Goal: Task Accomplishment & Management: Manage account settings

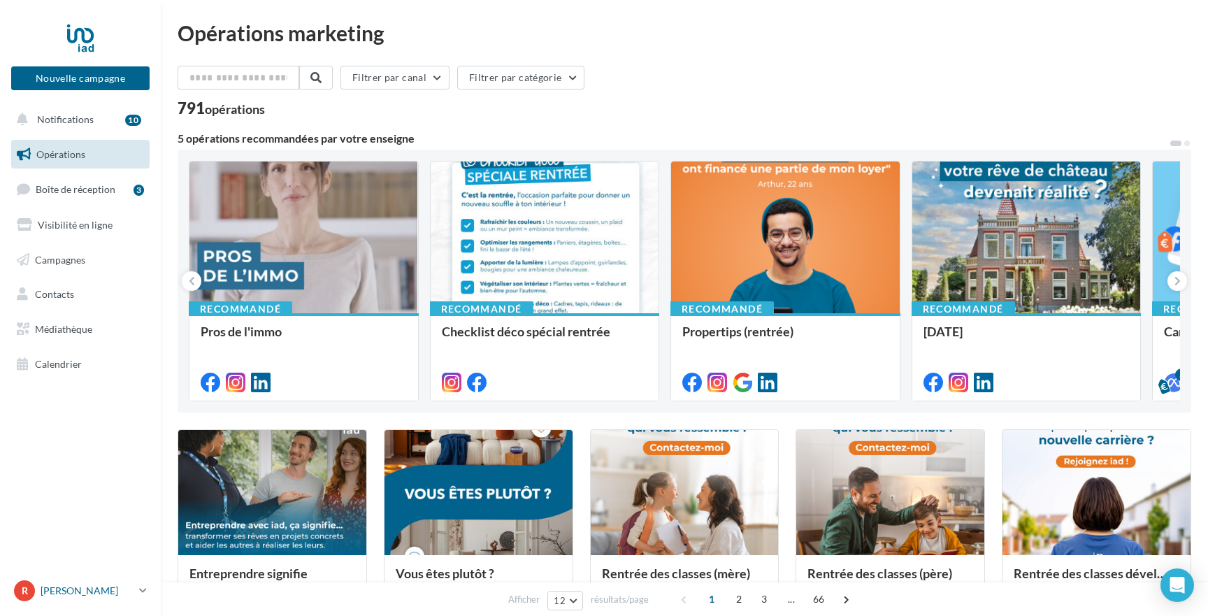
click at [80, 592] on p "[PERSON_NAME]" at bounding box center [87, 591] width 93 height 14
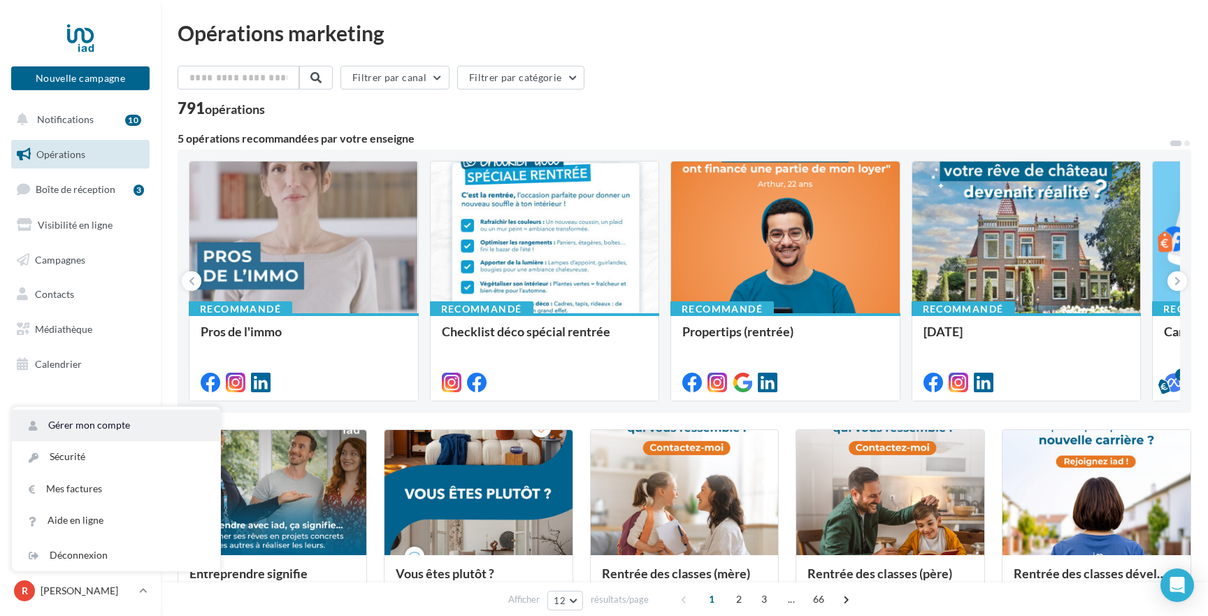
click at [107, 428] on link "Gérer mon compte" at bounding box center [116, 425] width 208 height 31
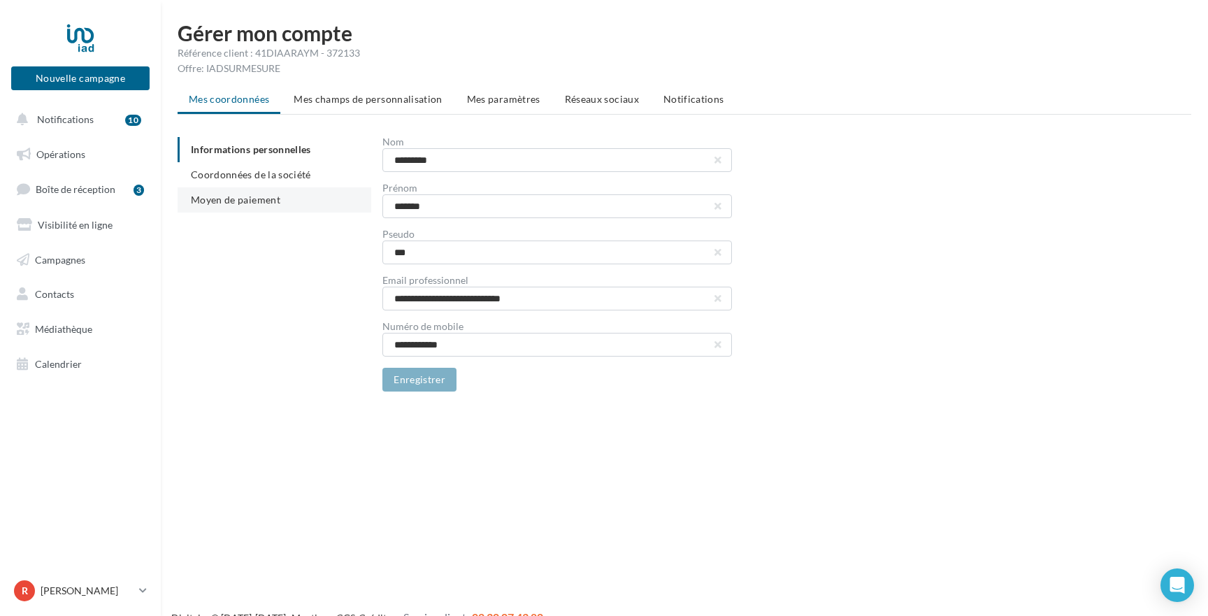
click at [252, 199] on span "Moyen de paiement" at bounding box center [235, 200] width 89 height 12
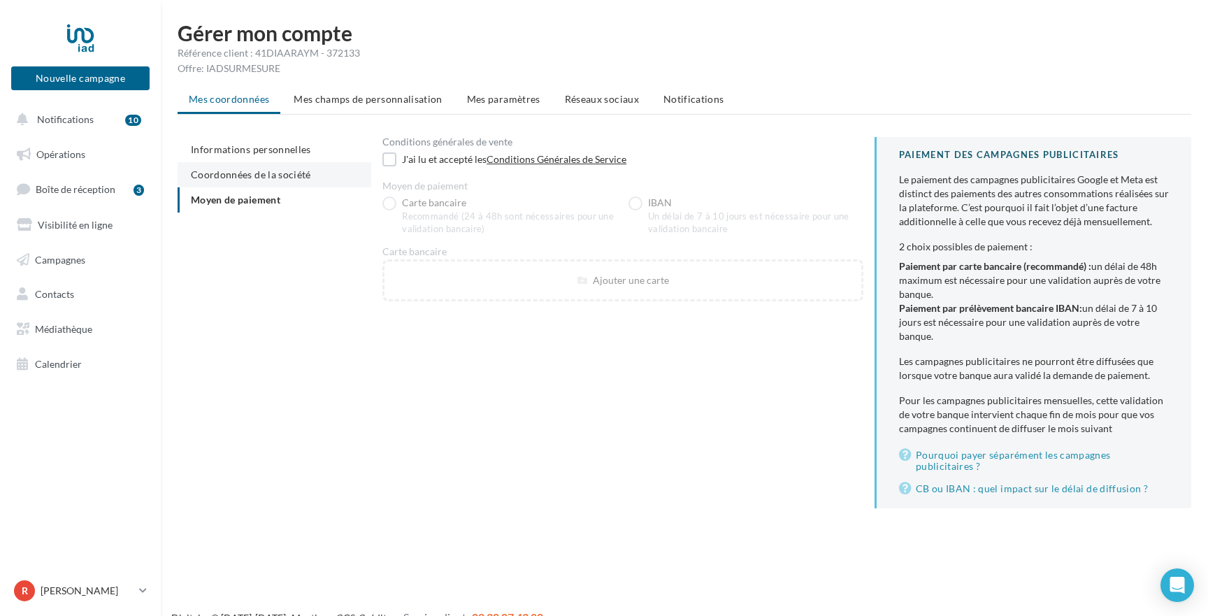
click at [255, 178] on span "Coordonnées de la société" at bounding box center [251, 174] width 120 height 12
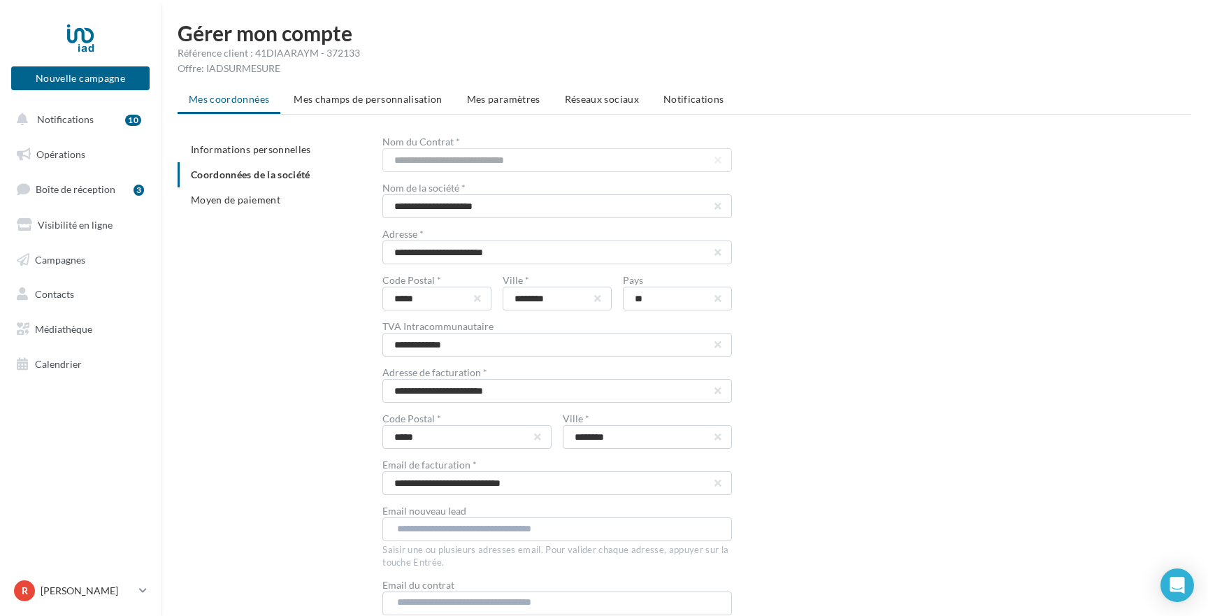
click at [257, 166] on ul "Informations personnelles Coordonnées de la société Moyen de paiement" at bounding box center [275, 174] width 194 height 75
click at [257, 146] on span "Informations personnelles" at bounding box center [251, 149] width 120 height 12
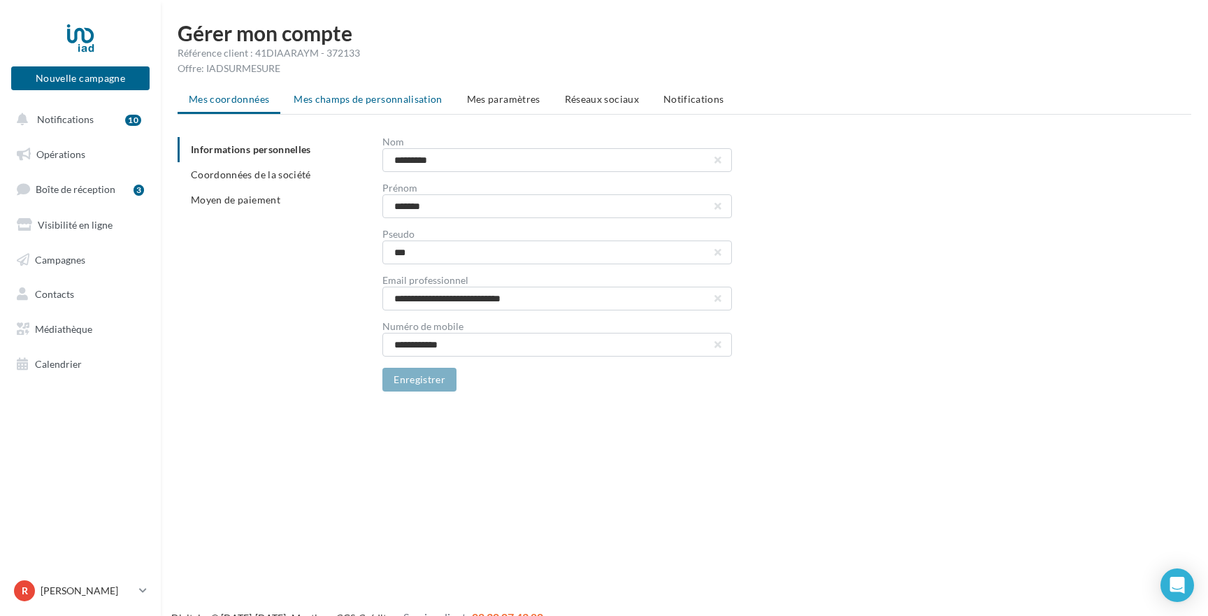
click at [355, 101] on span "Mes champs de personnalisation" at bounding box center [368, 99] width 149 height 12
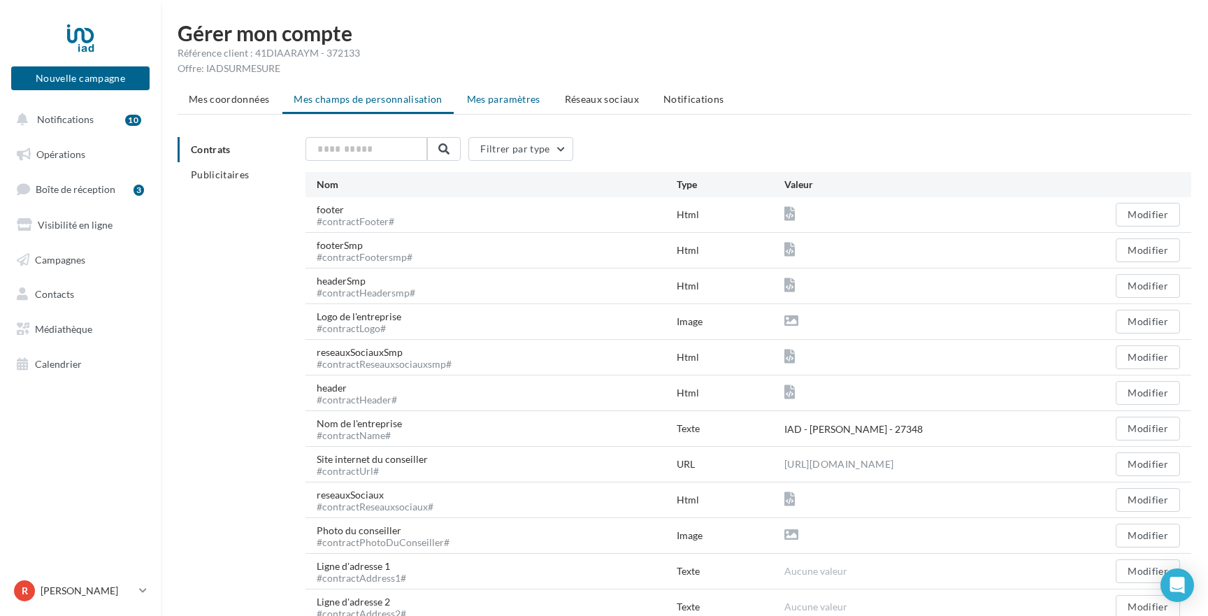
click at [513, 102] on span "Mes paramètres" at bounding box center [503, 99] width 73 height 12
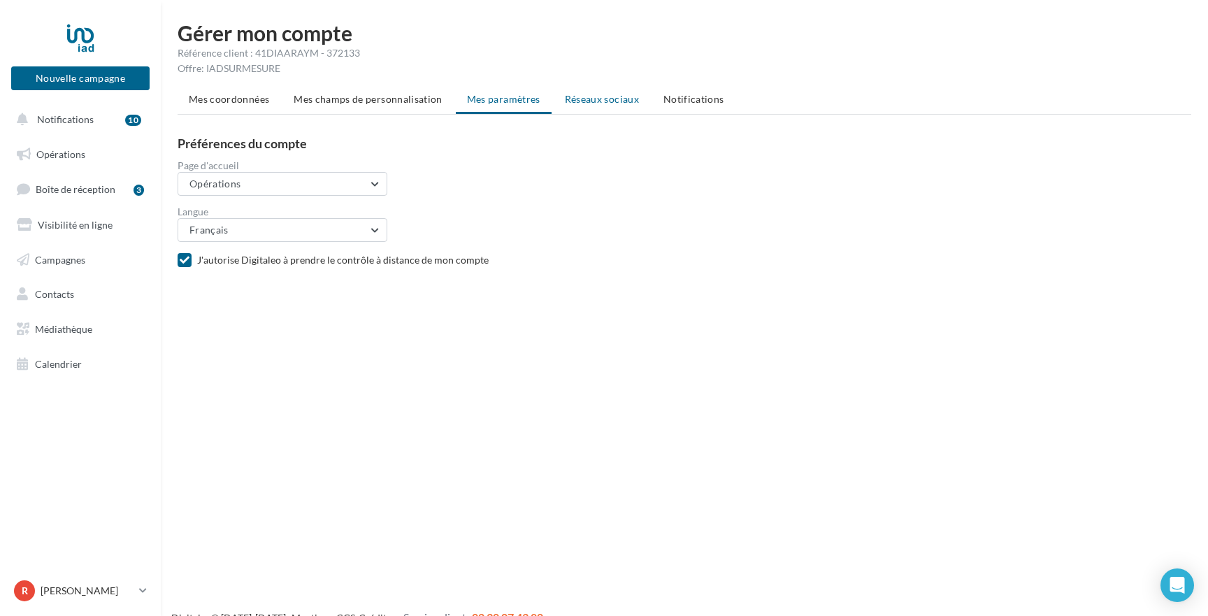
click at [592, 101] on span "Réseaux sociaux" at bounding box center [602, 99] width 74 height 12
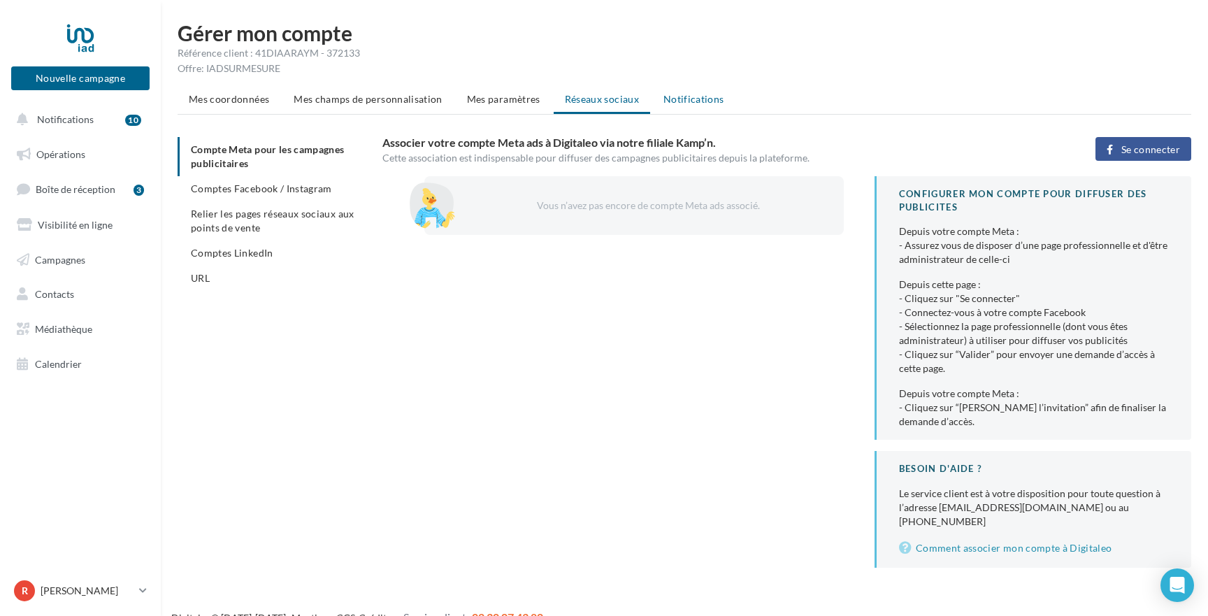
click at [668, 103] on span "Notifications" at bounding box center [693, 99] width 61 height 12
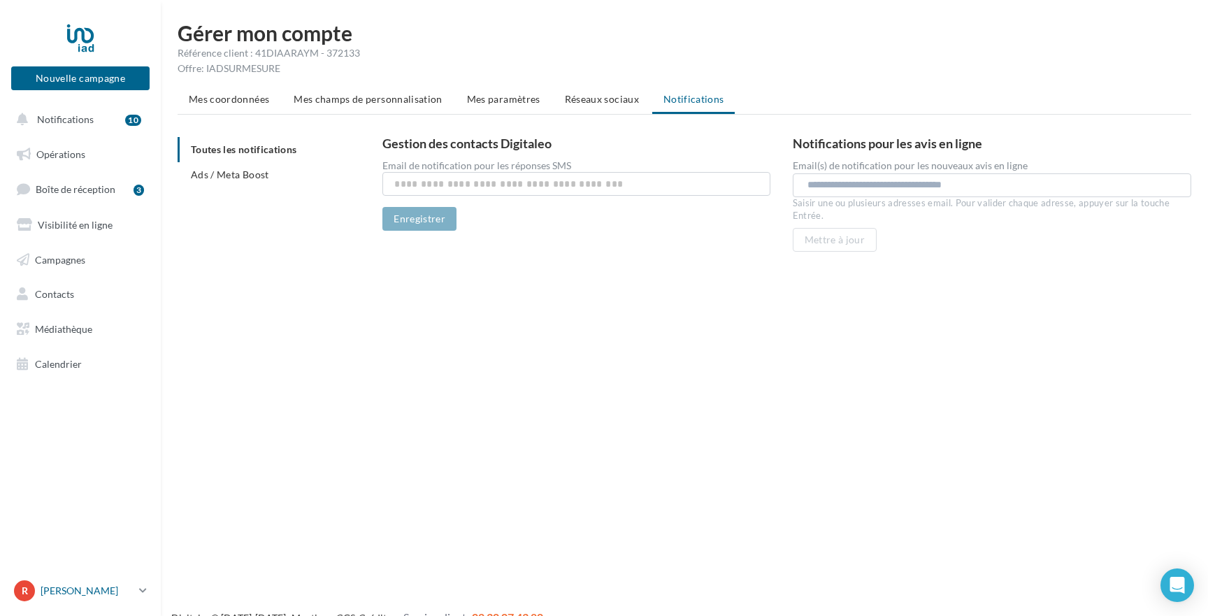
click at [110, 584] on p "[PERSON_NAME]" at bounding box center [87, 591] width 93 height 14
click at [92, 485] on link "Mes factures" at bounding box center [116, 488] width 208 height 31
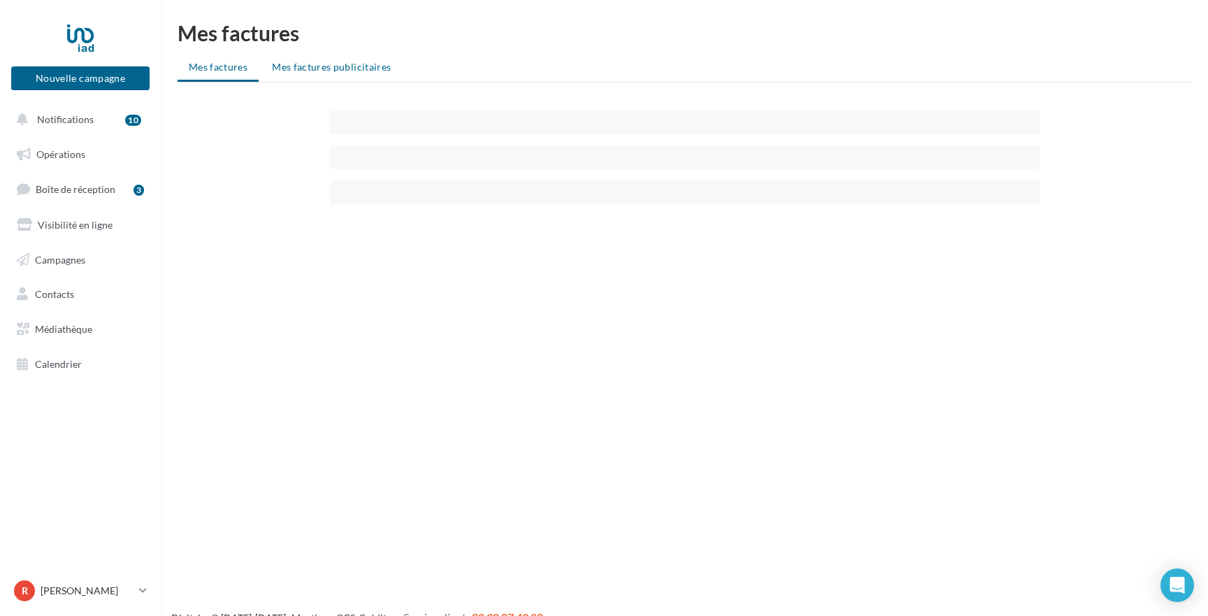
click at [319, 69] on span "Mes factures publicitaires" at bounding box center [331, 67] width 119 height 12
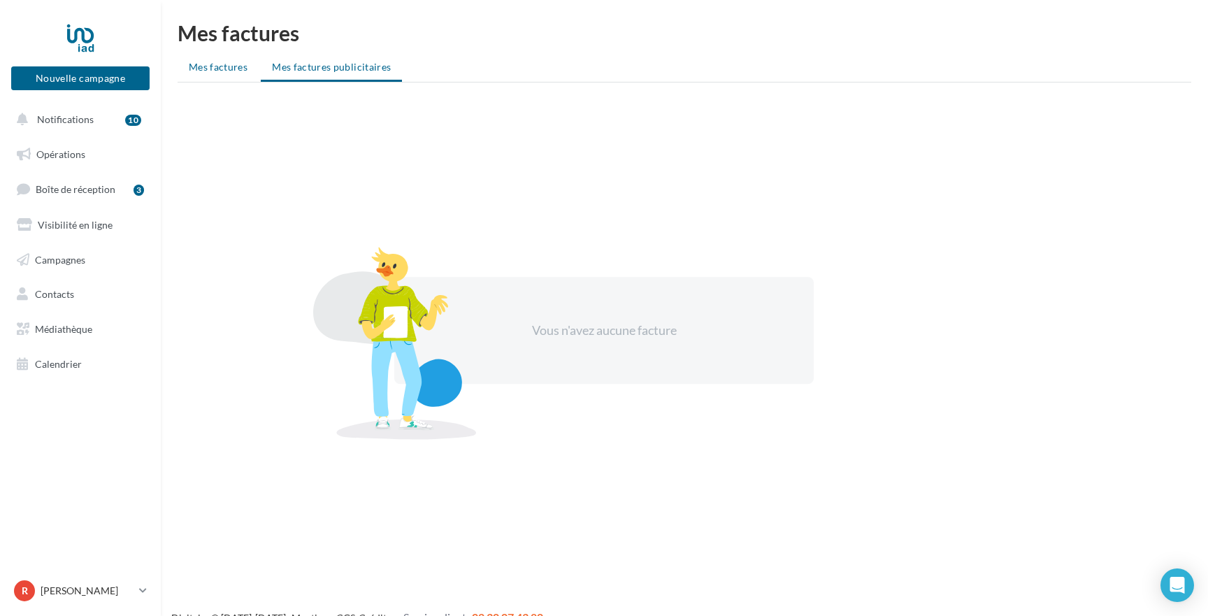
click at [224, 67] on span "Mes factures" at bounding box center [218, 67] width 59 height 12
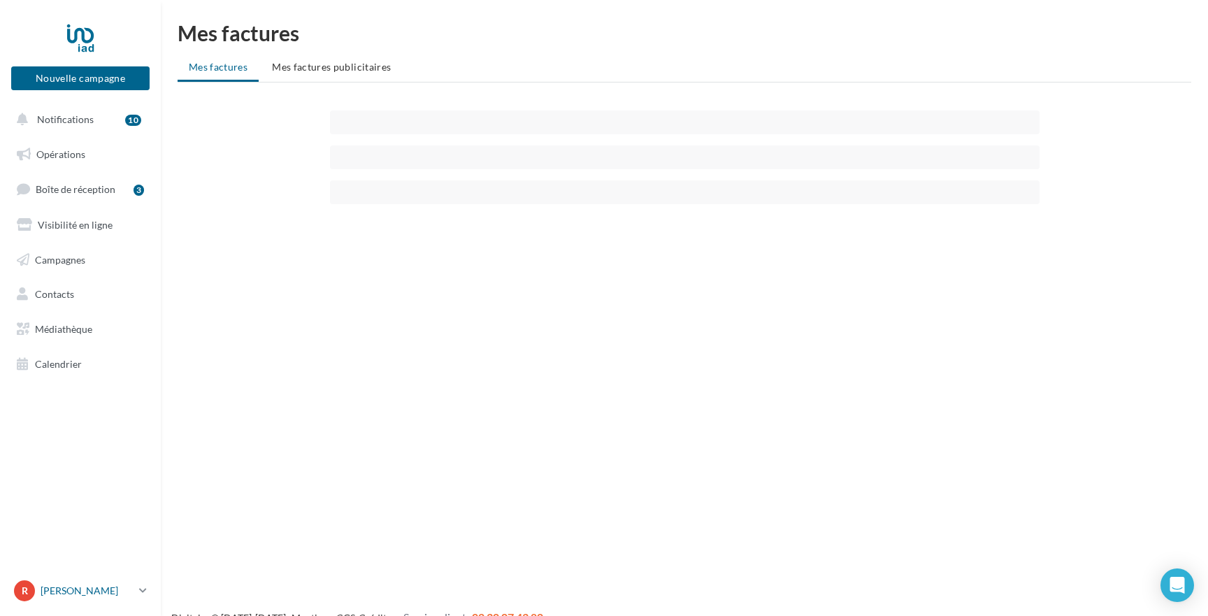
click at [85, 593] on p "[PERSON_NAME]" at bounding box center [87, 591] width 93 height 14
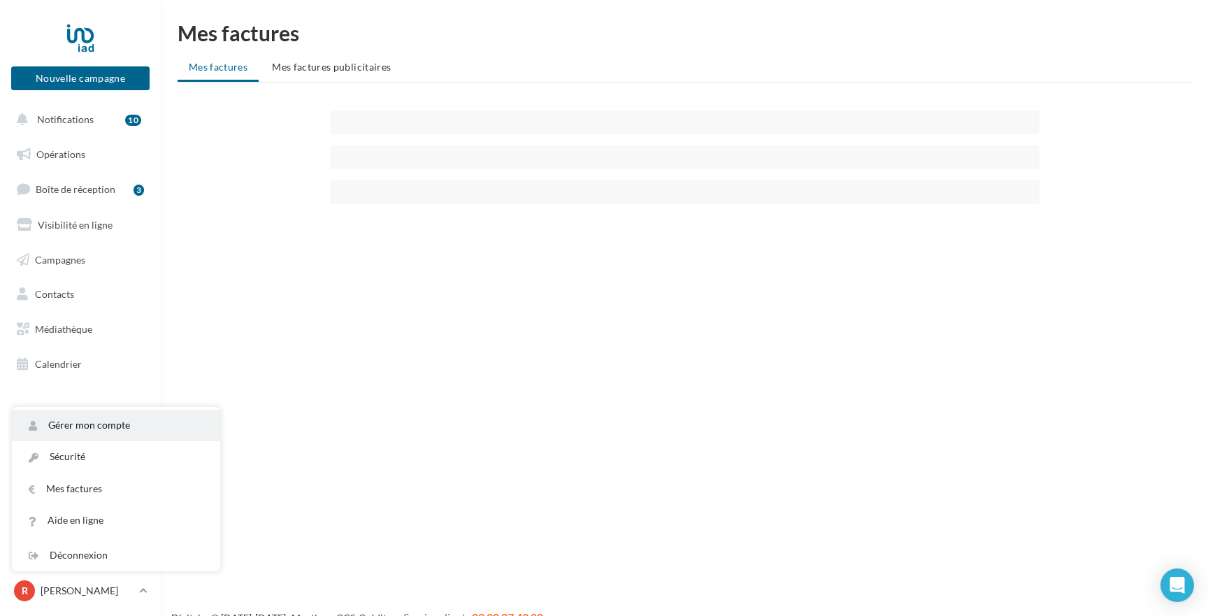
click at [78, 423] on link "Gérer mon compte" at bounding box center [116, 425] width 208 height 31
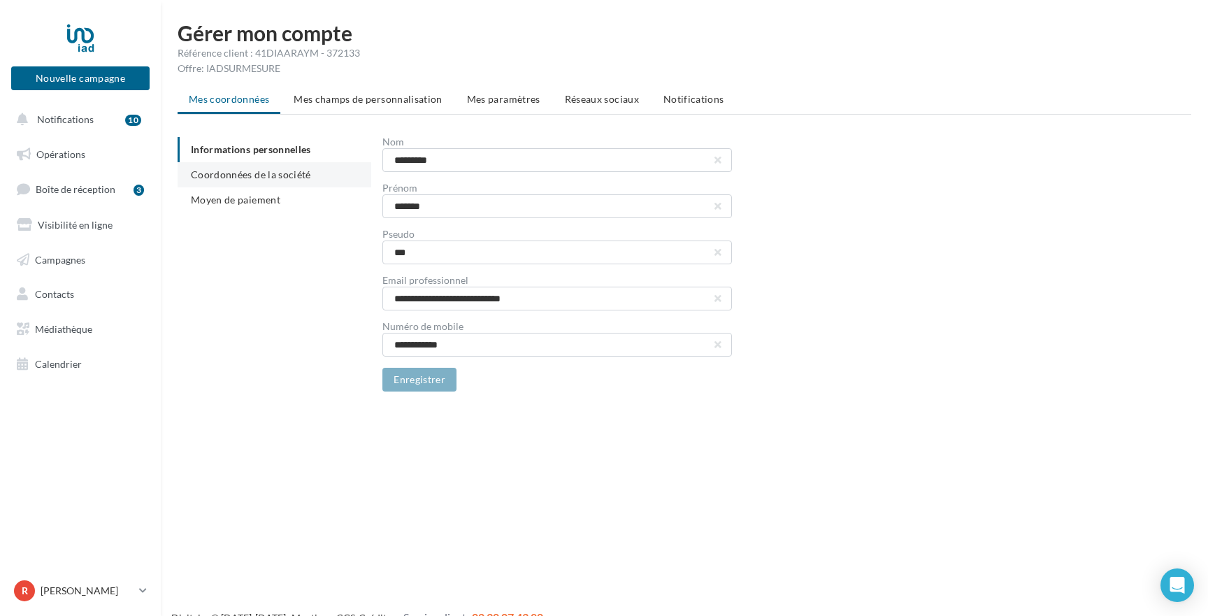
click at [246, 171] on span "Coordonnées de la société" at bounding box center [251, 174] width 120 height 12
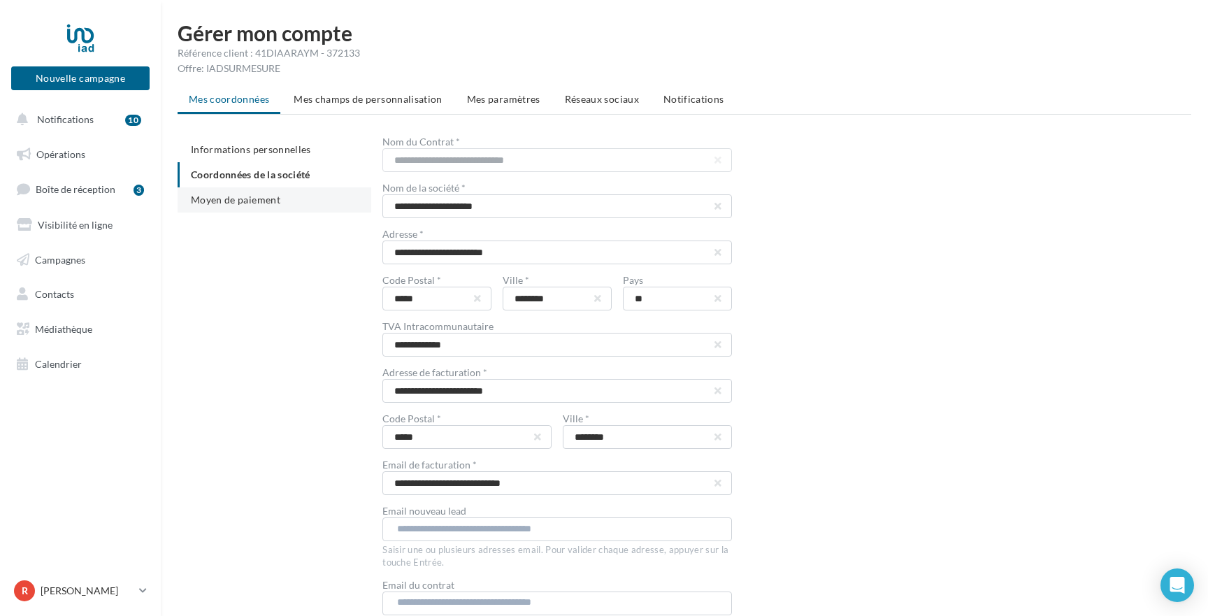
click at [240, 199] on span "Moyen de paiement" at bounding box center [235, 200] width 89 height 12
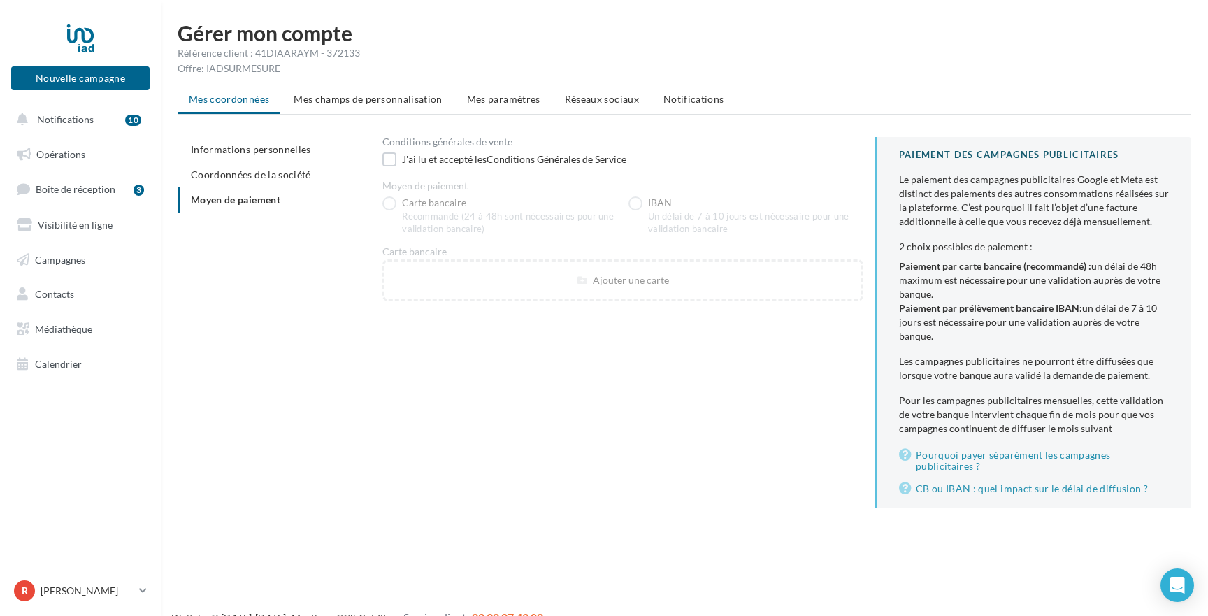
scroll to position [22, 0]
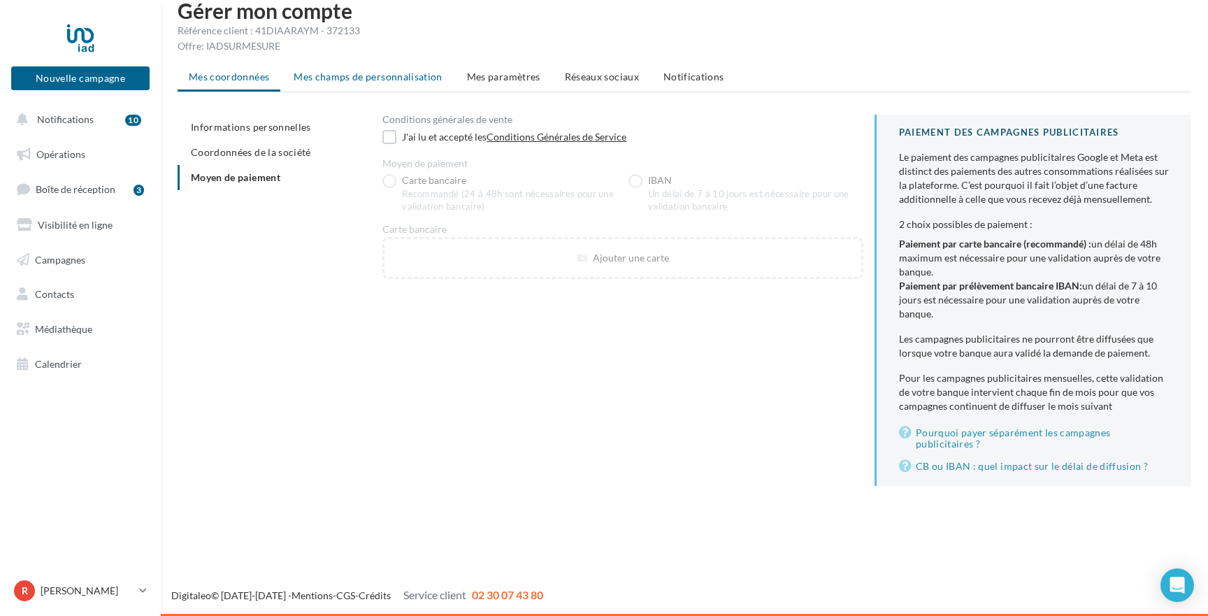
click at [408, 81] on span "Mes champs de personnalisation" at bounding box center [368, 77] width 149 height 12
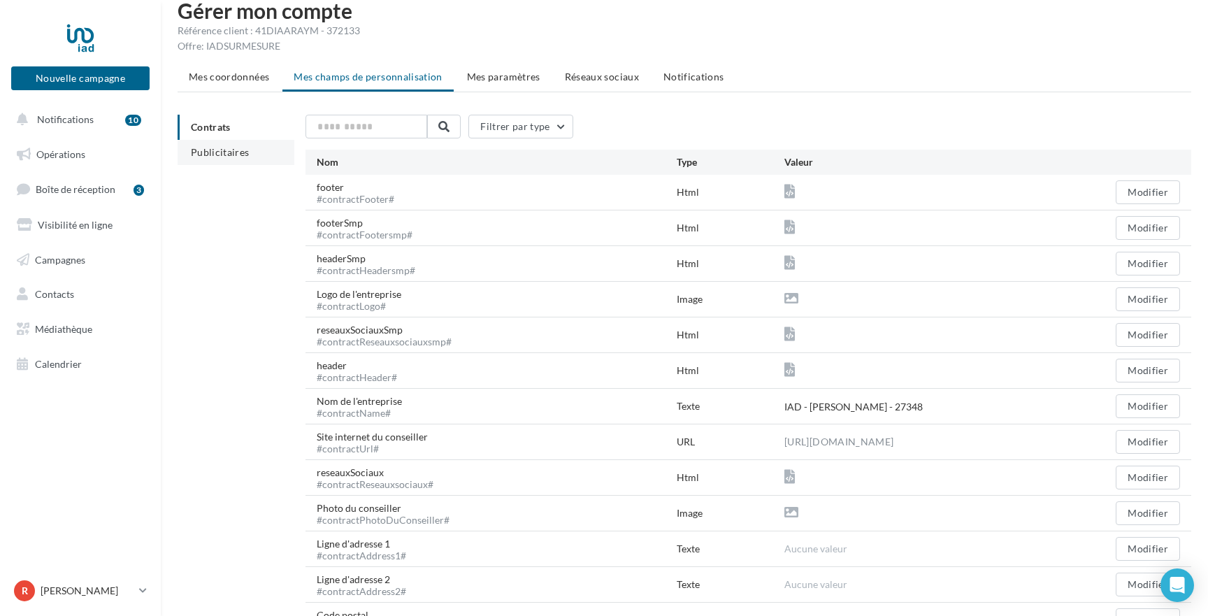
click at [217, 154] on span "Publicitaires" at bounding box center [220, 152] width 59 height 12
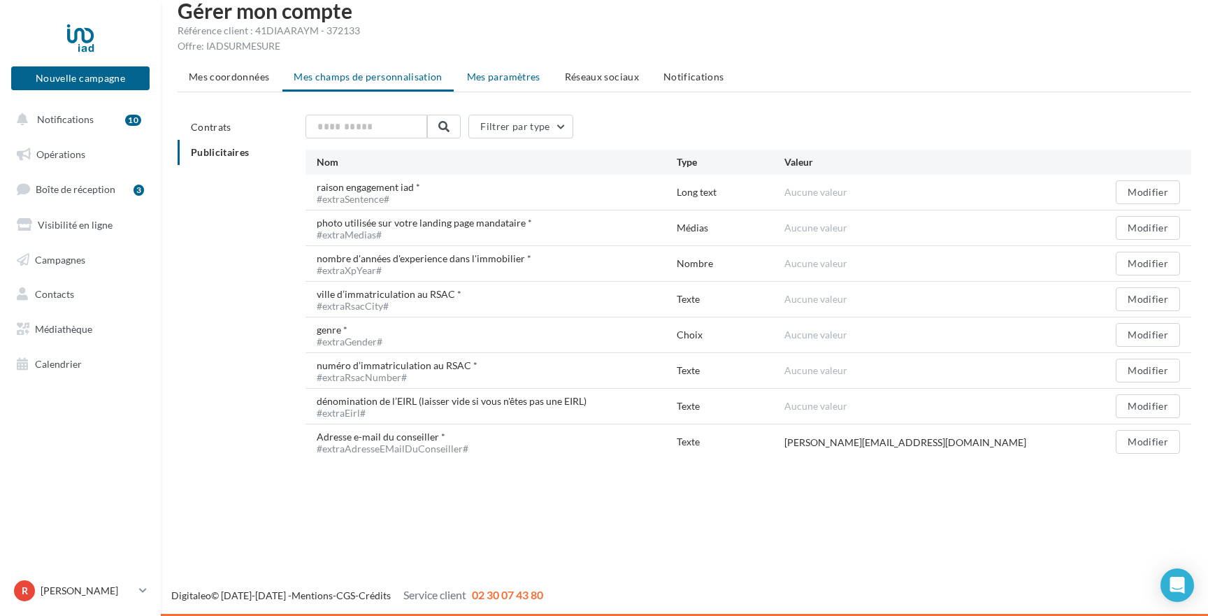
click at [493, 74] on span "Mes paramètres" at bounding box center [503, 77] width 73 height 12
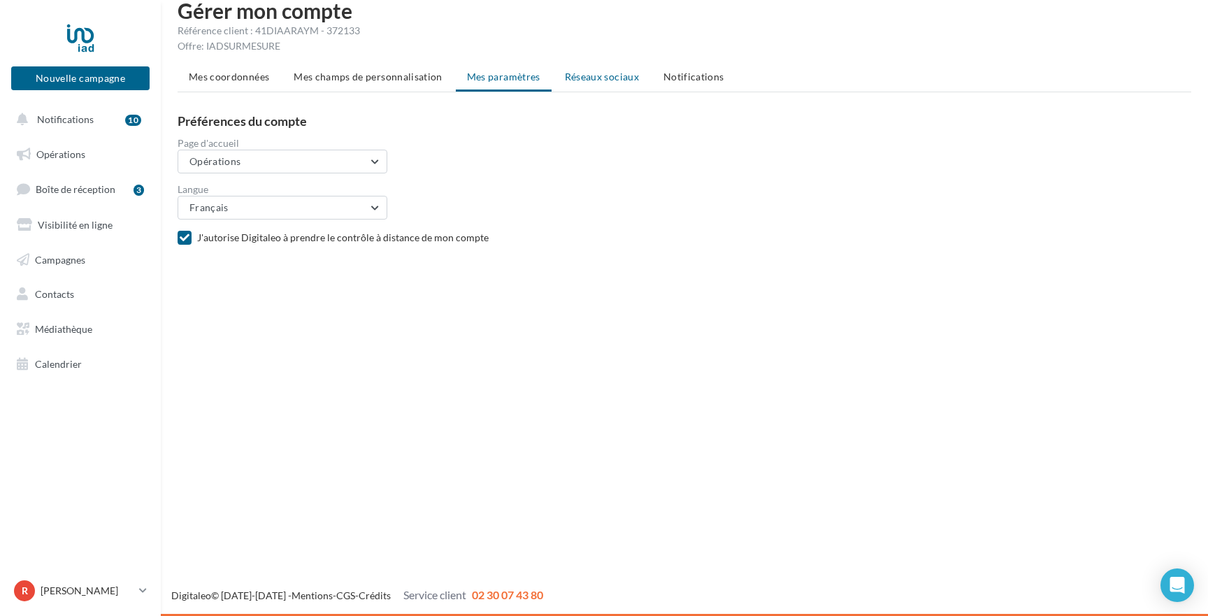
click at [582, 73] on span "Réseaux sociaux" at bounding box center [602, 77] width 74 height 12
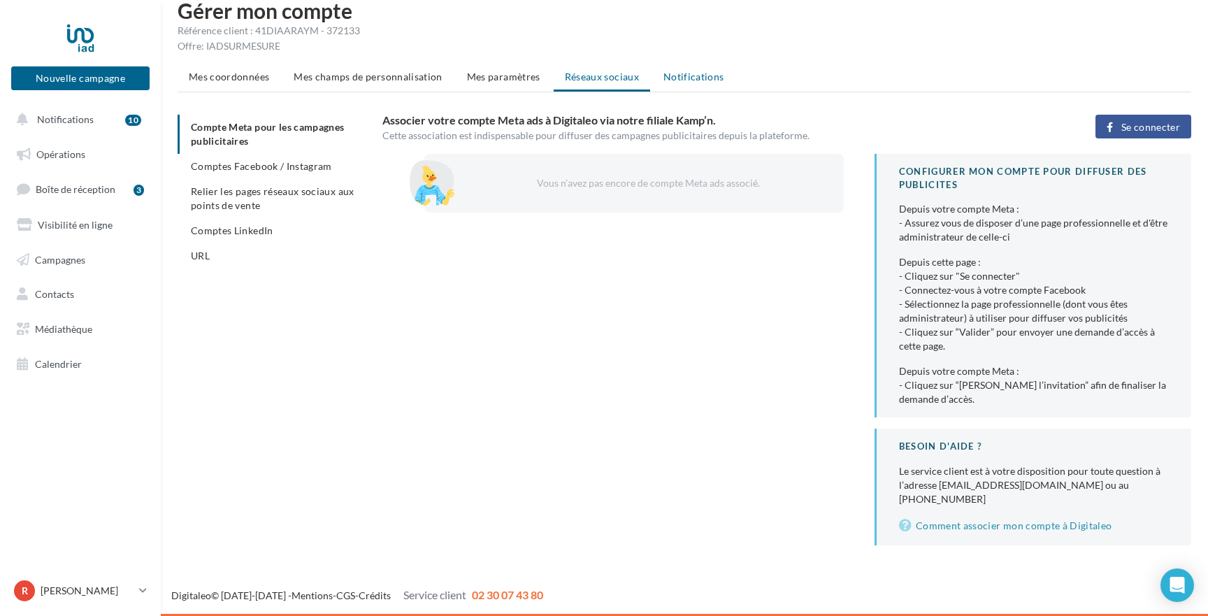
click at [669, 79] on span "Notifications" at bounding box center [693, 77] width 61 height 12
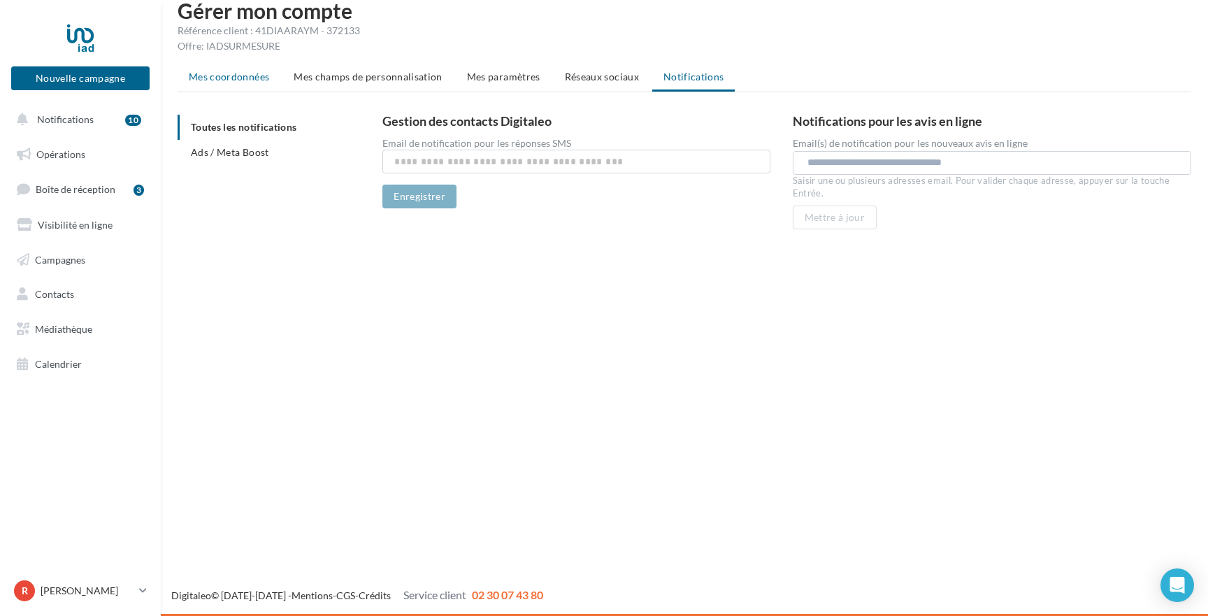
click at [240, 82] on li "Mes coordonnées" at bounding box center [229, 76] width 103 height 25
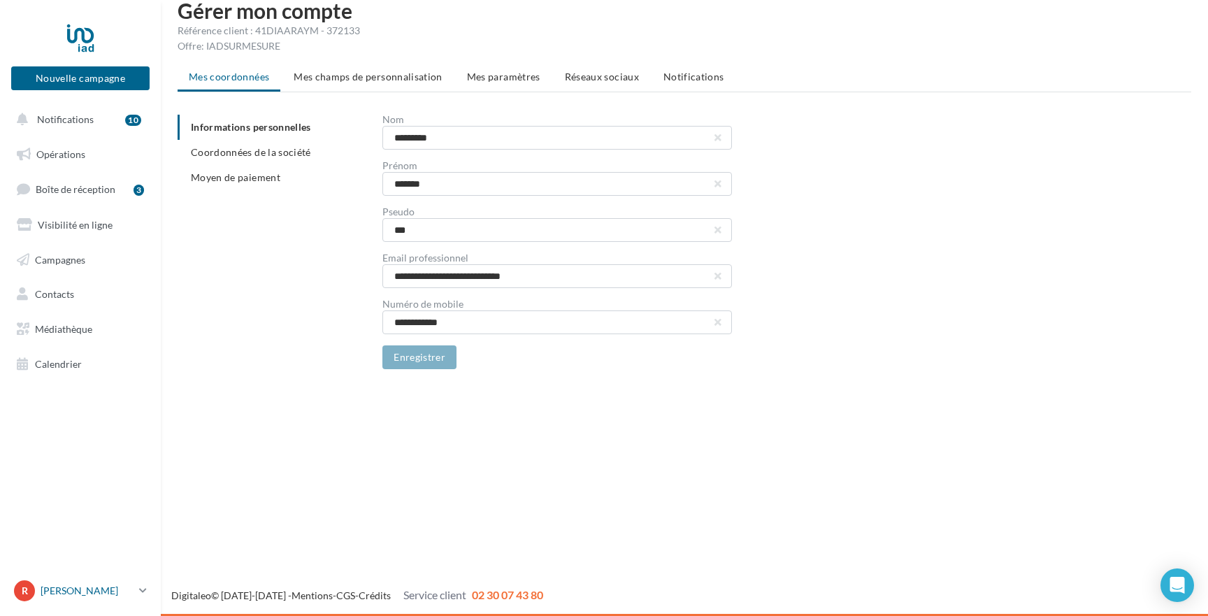
click at [58, 597] on p "[PERSON_NAME]" at bounding box center [87, 591] width 93 height 14
click at [79, 487] on link "Mes factures" at bounding box center [116, 488] width 208 height 31
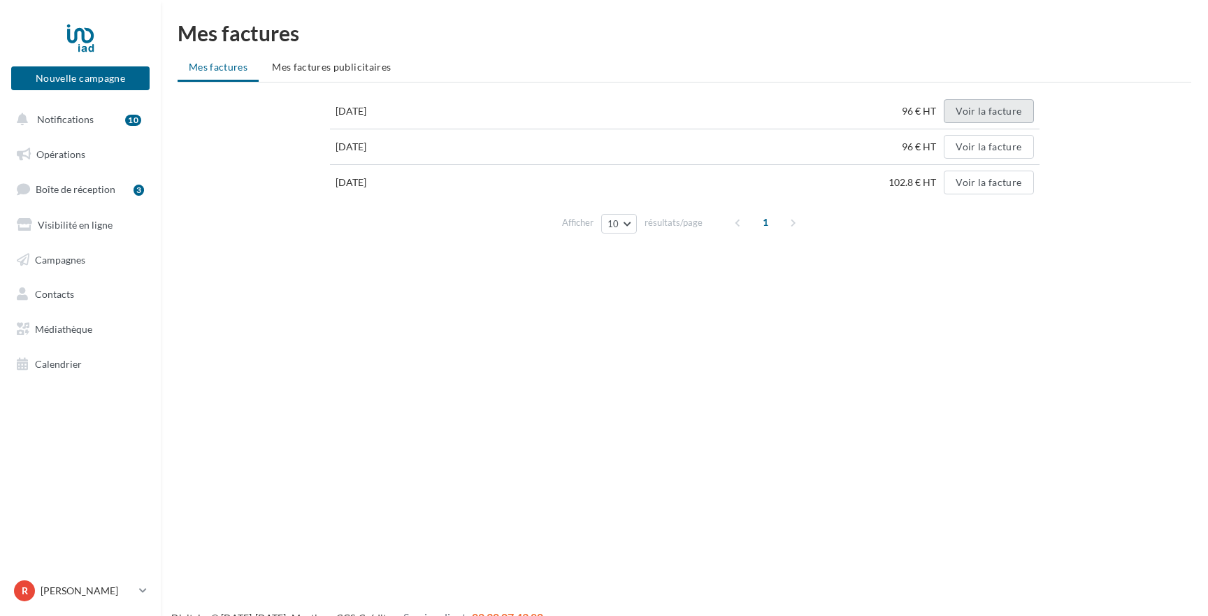
click at [981, 113] on button "Voir la facture" at bounding box center [988, 111] width 89 height 24
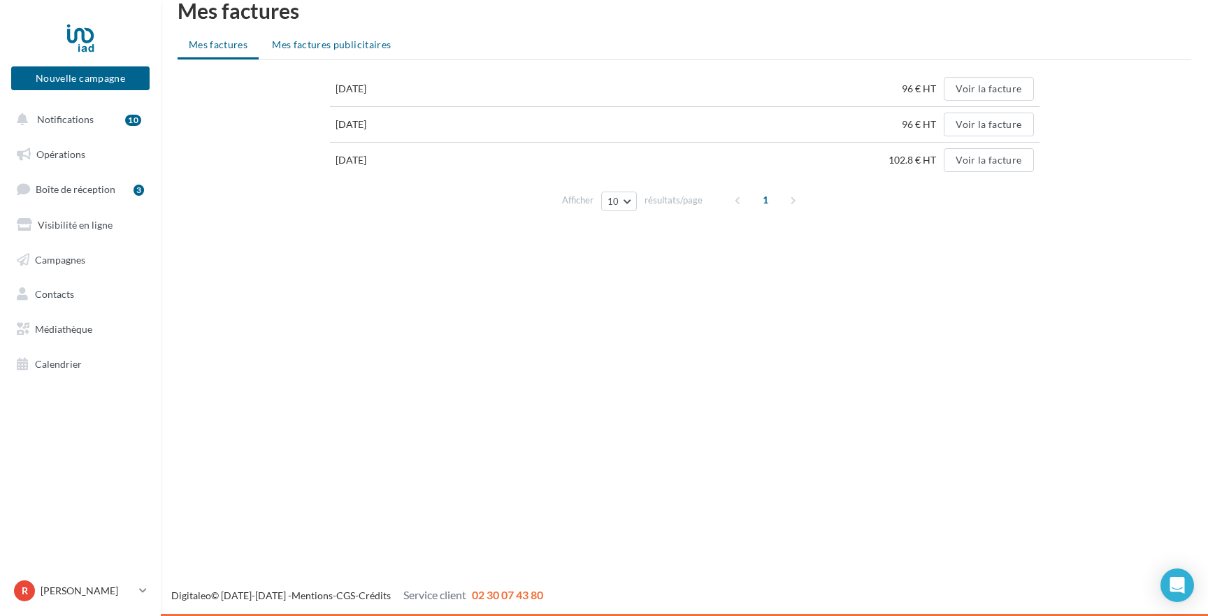
click at [353, 50] on span "Mes factures publicitaires" at bounding box center [331, 44] width 119 height 12
click at [224, 50] on span "Mes factures" at bounding box center [218, 44] width 59 height 12
click at [137, 585] on link "R Ray [EMAIL_ADDRESS][DOMAIN_NAME]" at bounding box center [80, 590] width 138 height 27
click at [986, 89] on button "Voir la facture" at bounding box center [988, 89] width 89 height 24
click at [988, 90] on button "Voir la facture" at bounding box center [988, 89] width 89 height 24
